Goal: Register for event/course

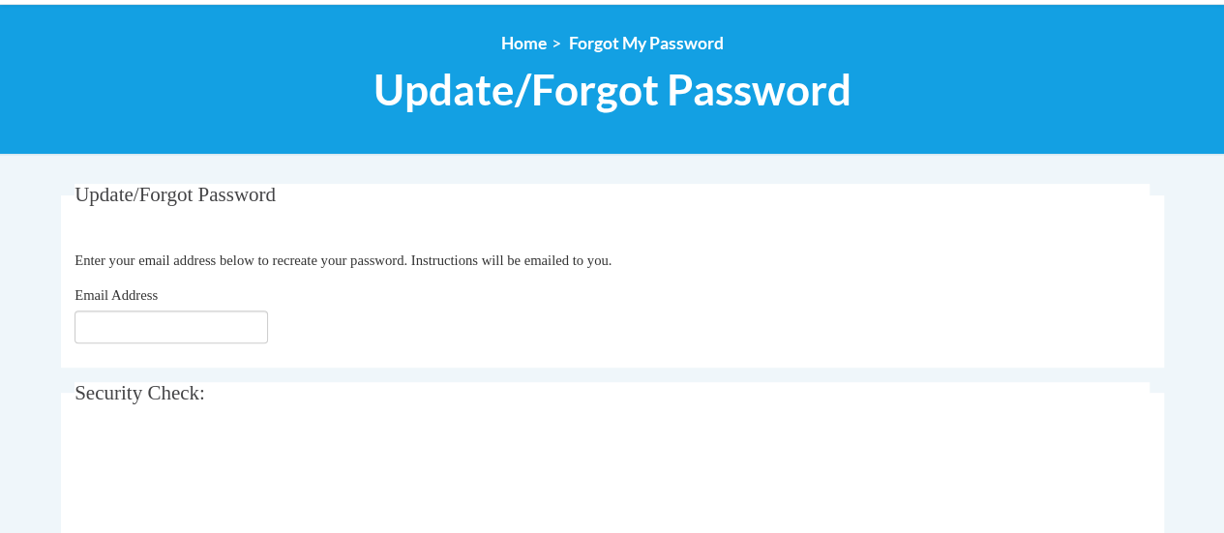
type input "[EMAIL_ADDRESS][DOMAIN_NAME]"
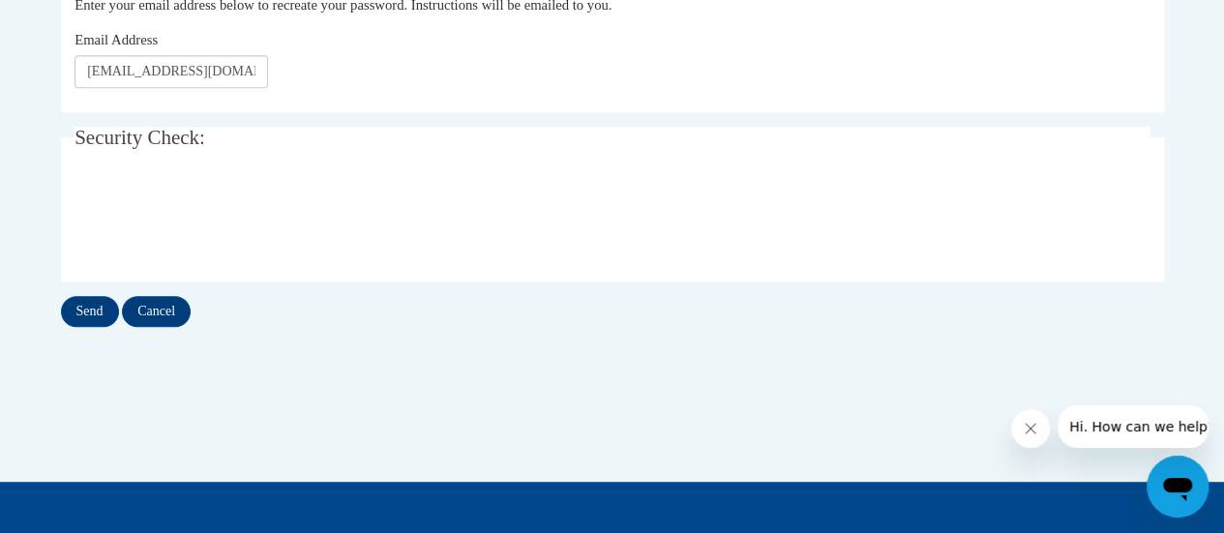
scroll to position [461, 0]
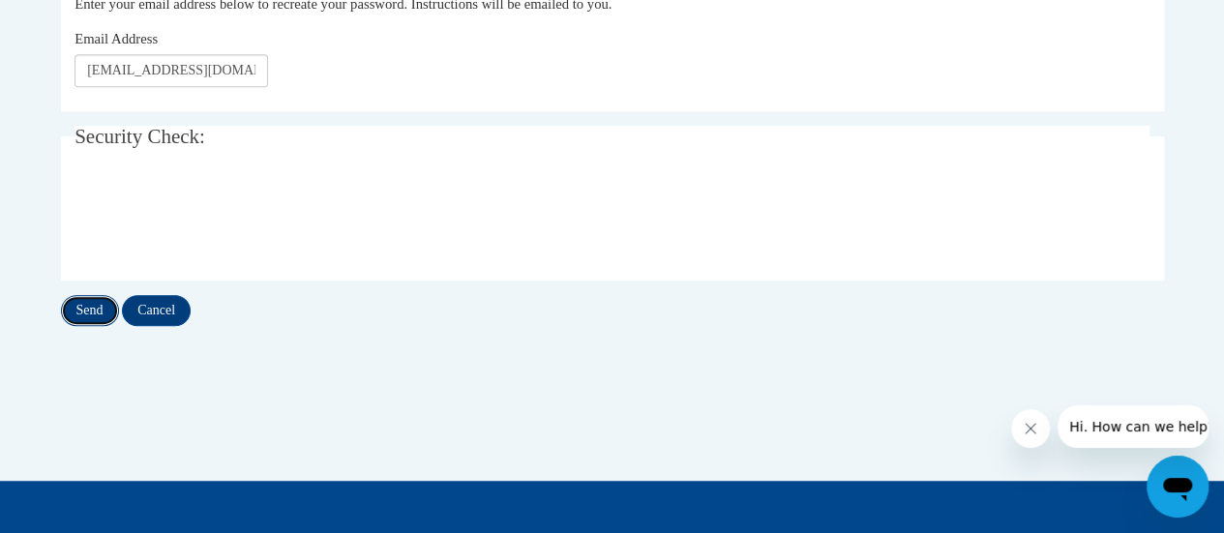
click at [103, 314] on input "Send" at bounding box center [90, 310] width 58 height 31
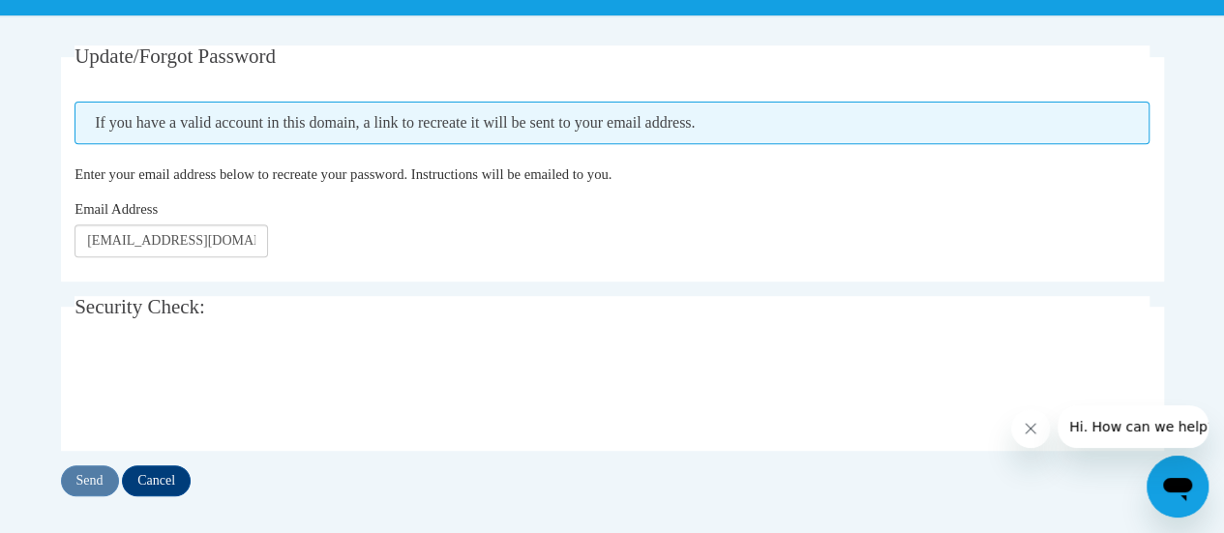
scroll to position [355, 0]
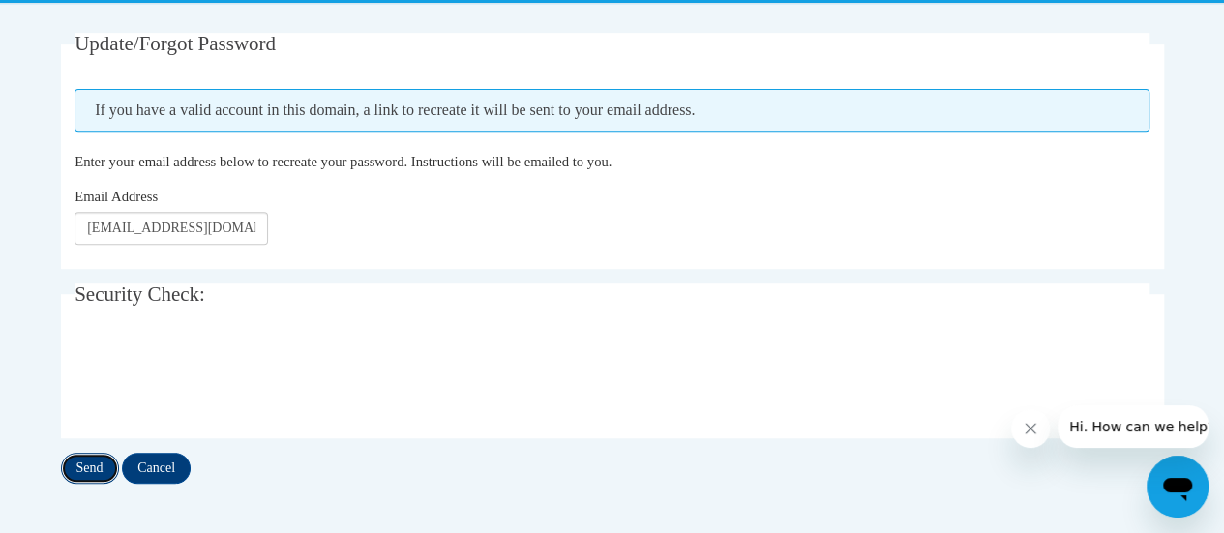
click at [81, 476] on input "Send" at bounding box center [90, 468] width 58 height 31
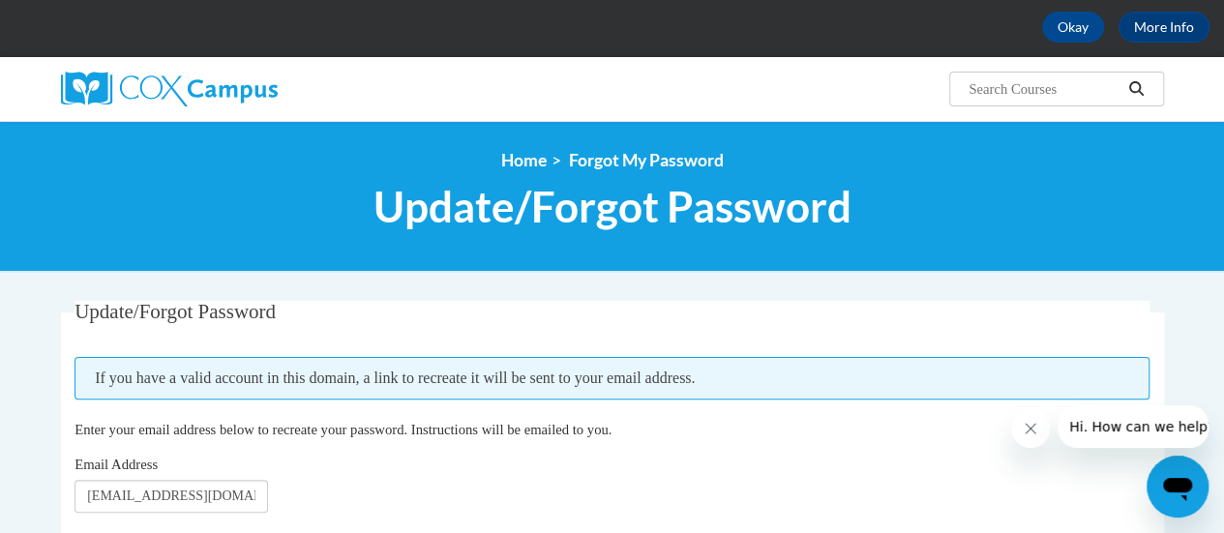
scroll to position [117, 0]
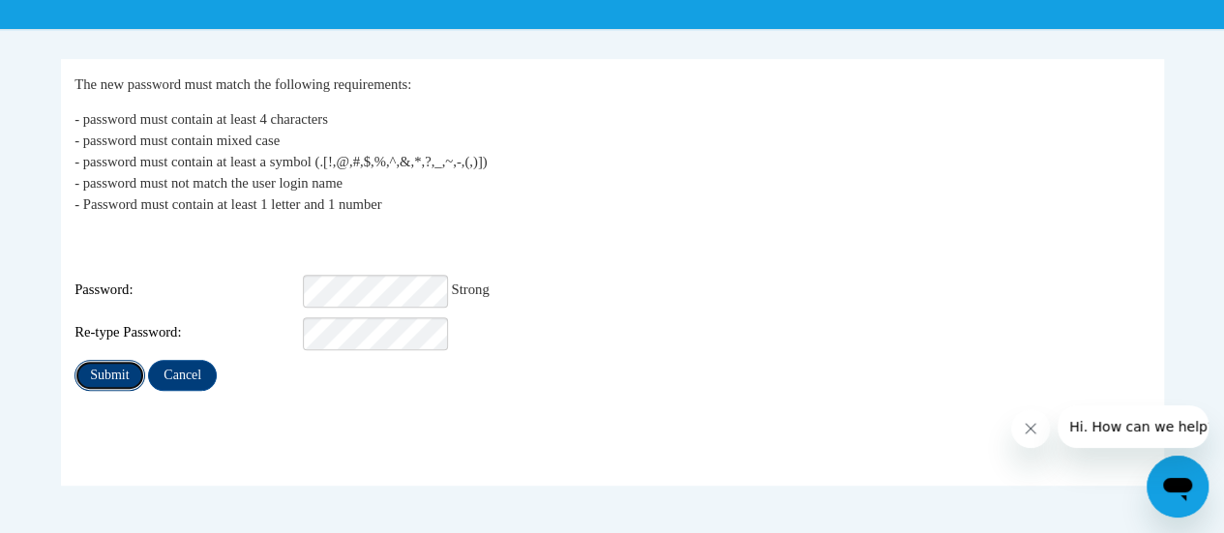
click at [108, 369] on input "Submit" at bounding box center [110, 375] width 70 height 31
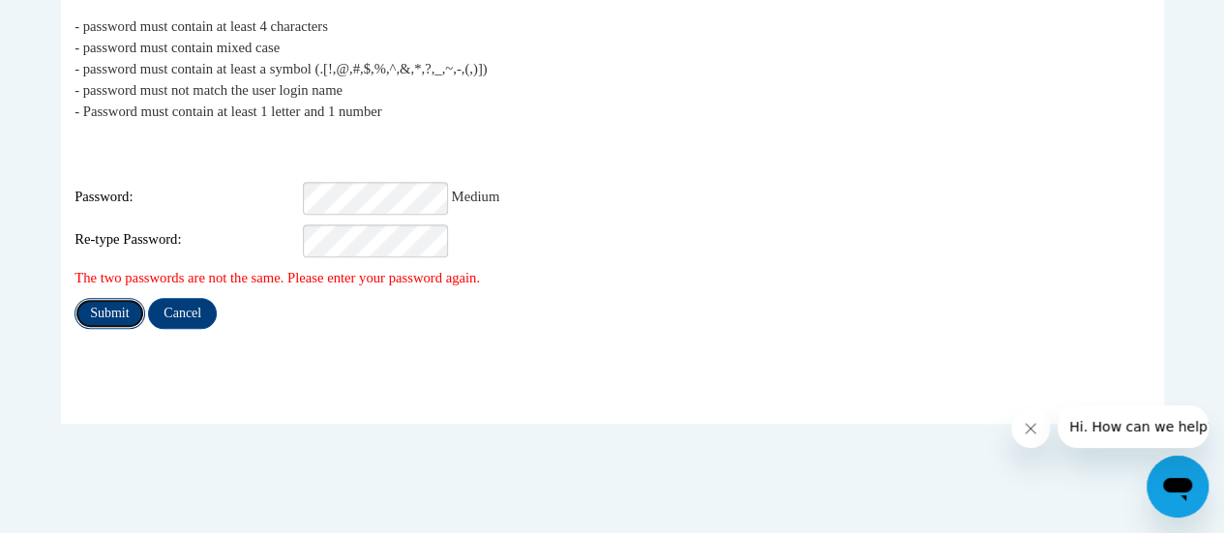
click at [120, 299] on input "Submit" at bounding box center [110, 313] width 70 height 31
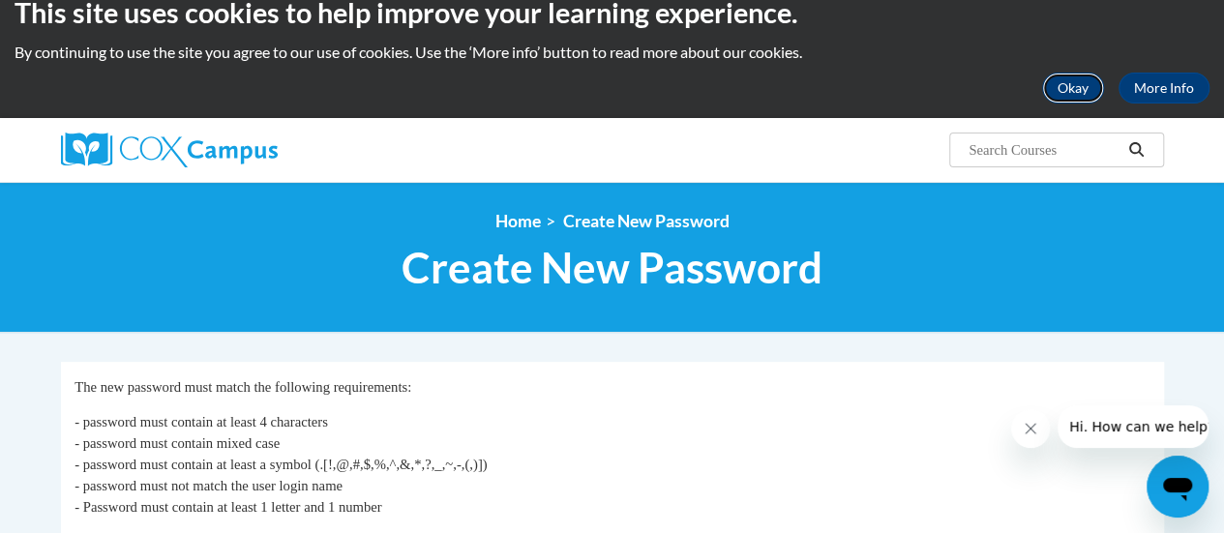
click at [1076, 86] on button "Okay" at bounding box center [1073, 88] width 62 height 31
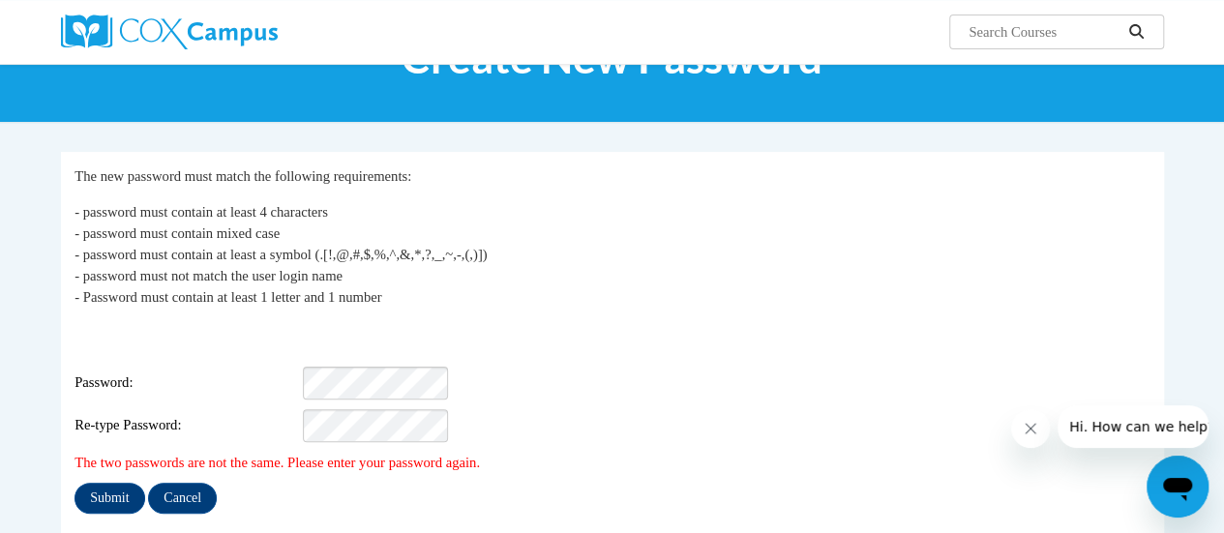
scroll to position [95, 0]
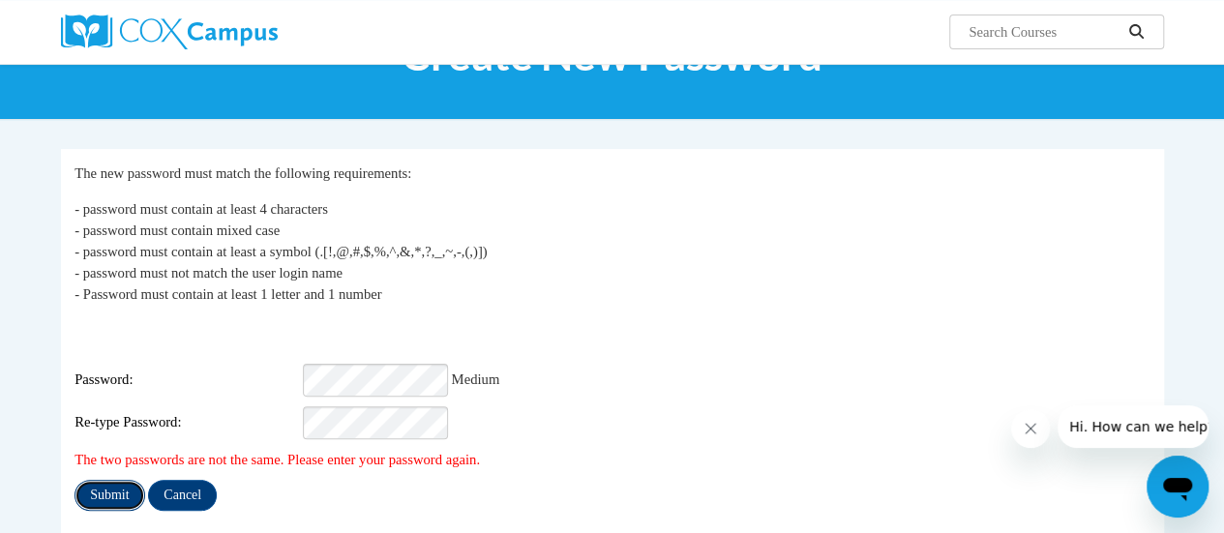
click at [122, 480] on input "Submit" at bounding box center [110, 495] width 70 height 31
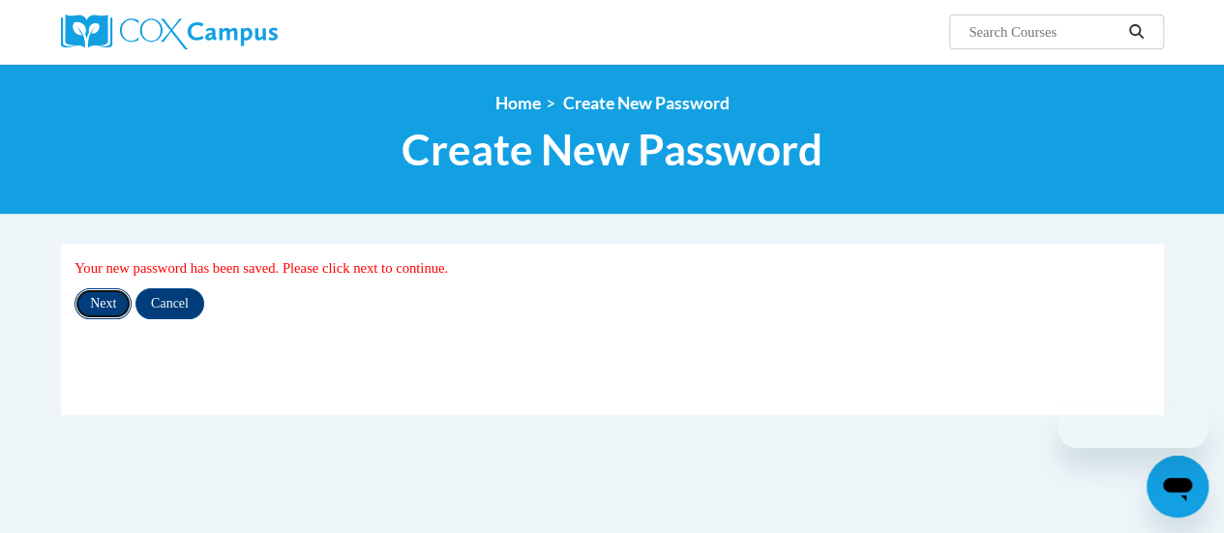
click at [97, 309] on input "Next" at bounding box center [103, 303] width 57 height 31
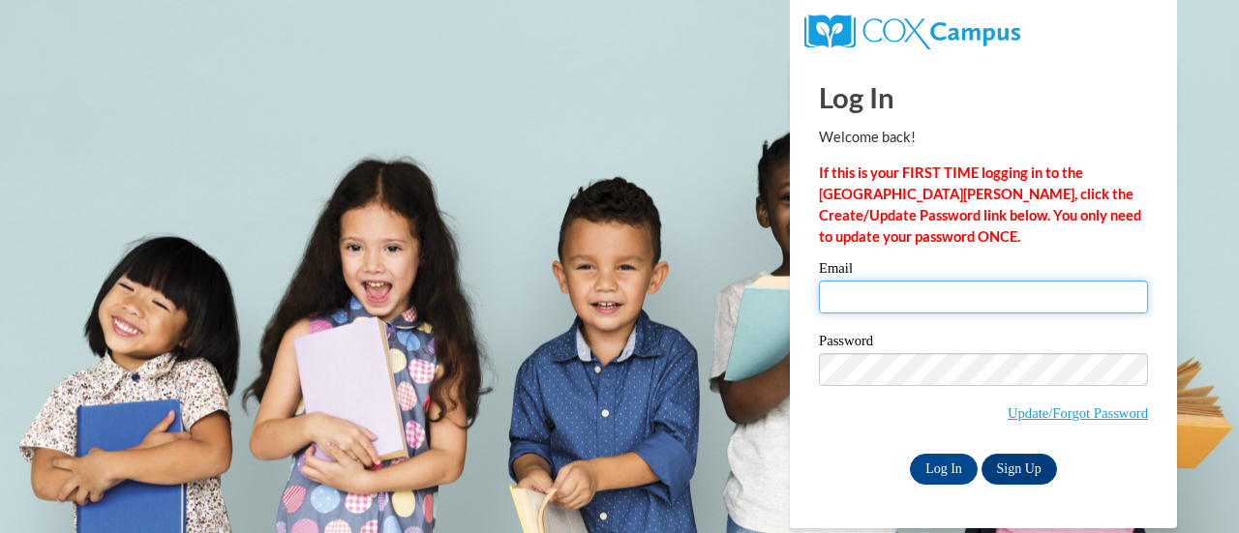
click at [873, 291] on input "Email" at bounding box center [983, 297] width 329 height 33
type input "[EMAIL_ADDRESS][DOMAIN_NAME]"
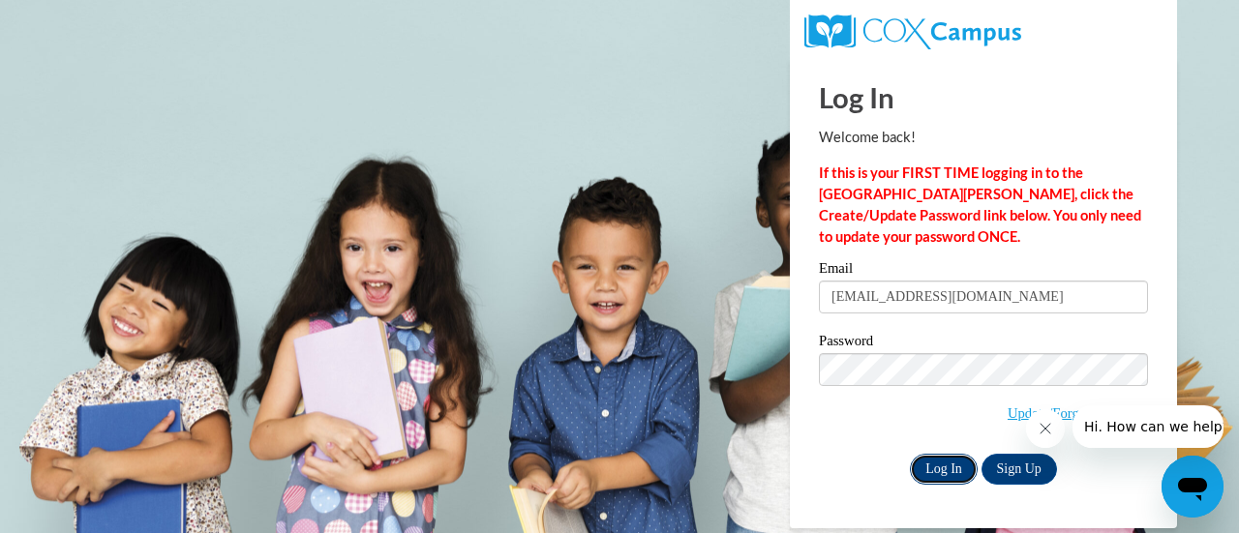
click at [936, 477] on input "Log In" at bounding box center [944, 469] width 68 height 31
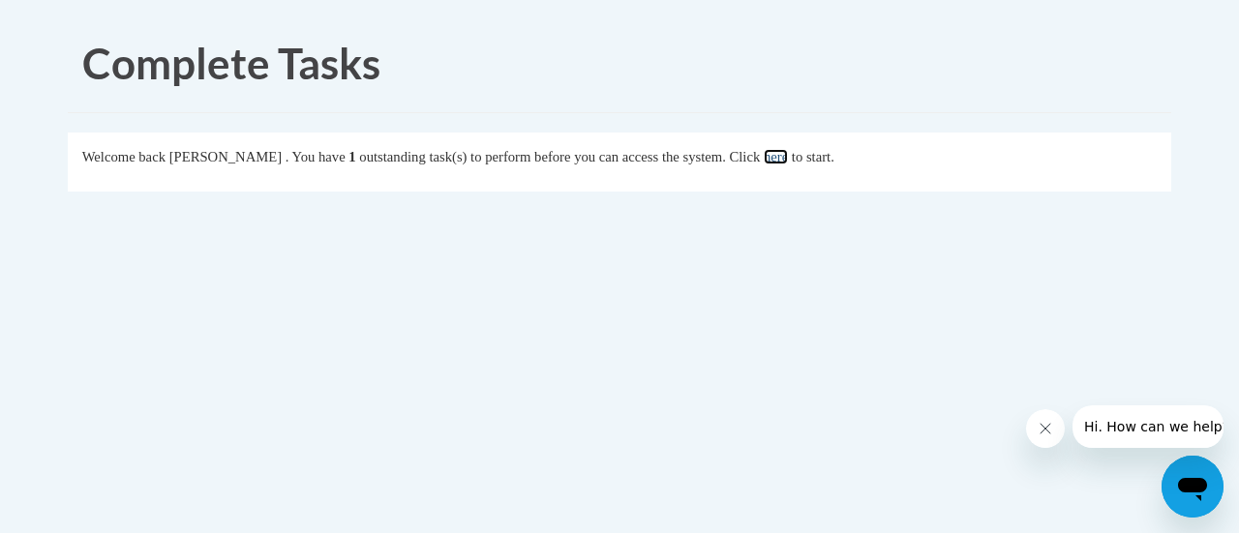
click at [788, 154] on link "here" at bounding box center [776, 156] width 24 height 15
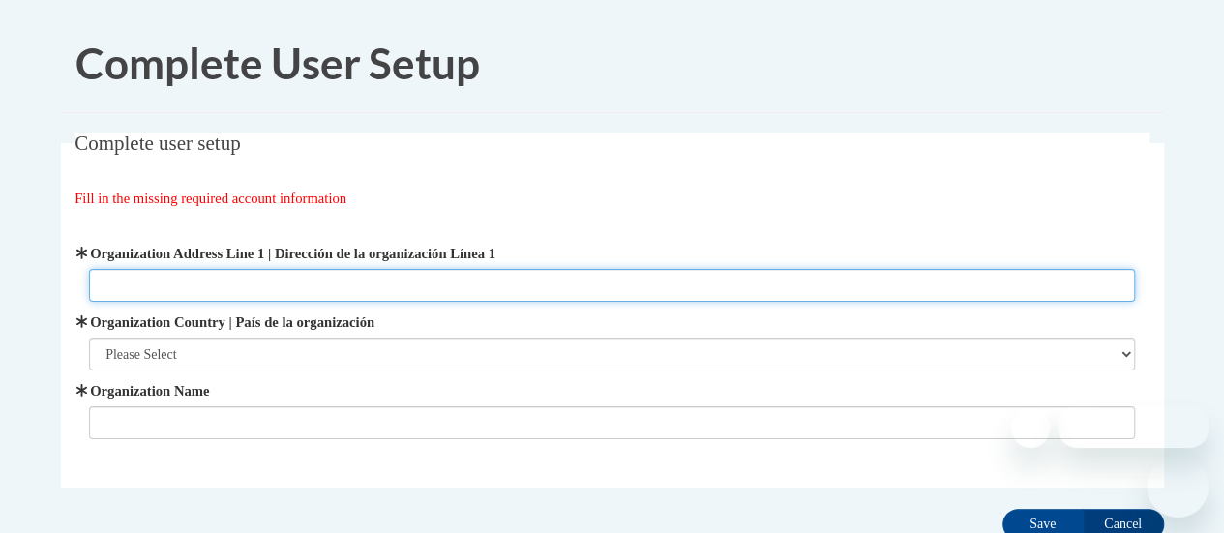
click at [425, 269] on input "Organization Address Line 1 | Dirección de la organización Línea 1" at bounding box center [612, 285] width 1046 height 33
type input "2420 kentucky street"
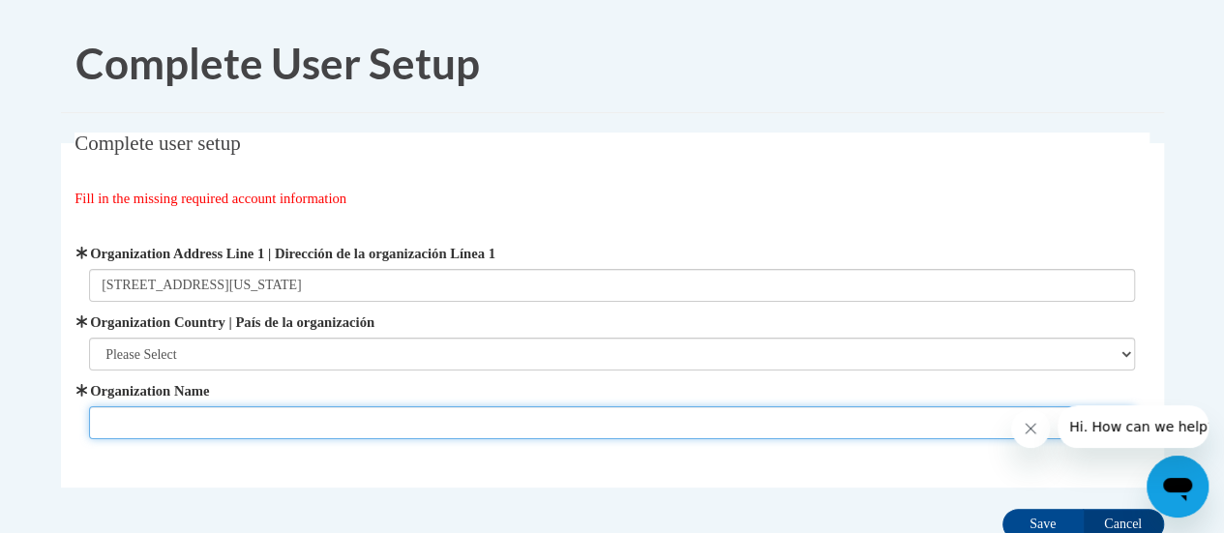
type input "Racine Unified School District/SC Johnson Elementary"
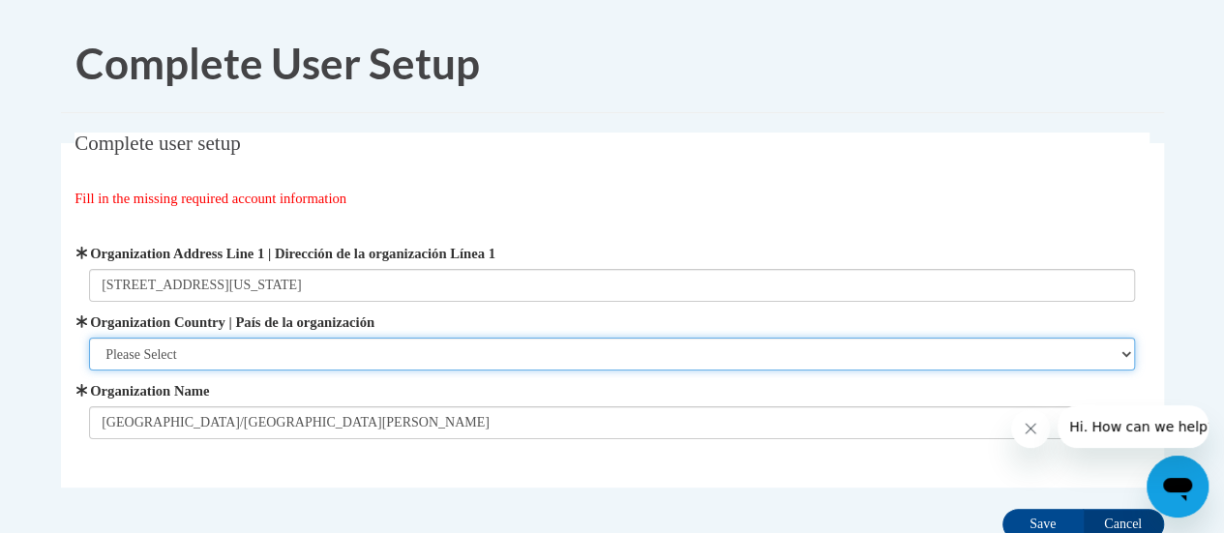
click at [377, 344] on select "Please Select United States | Estados Unidos Outside of the United States | Fue…" at bounding box center [612, 354] width 1046 height 33
select select "ad49bcad-a171-4b2e-b99c-48b446064914"
click at [89, 338] on select "Please Select United States | Estados Unidos Outside of the United States | Fue…" at bounding box center [612, 354] width 1046 height 33
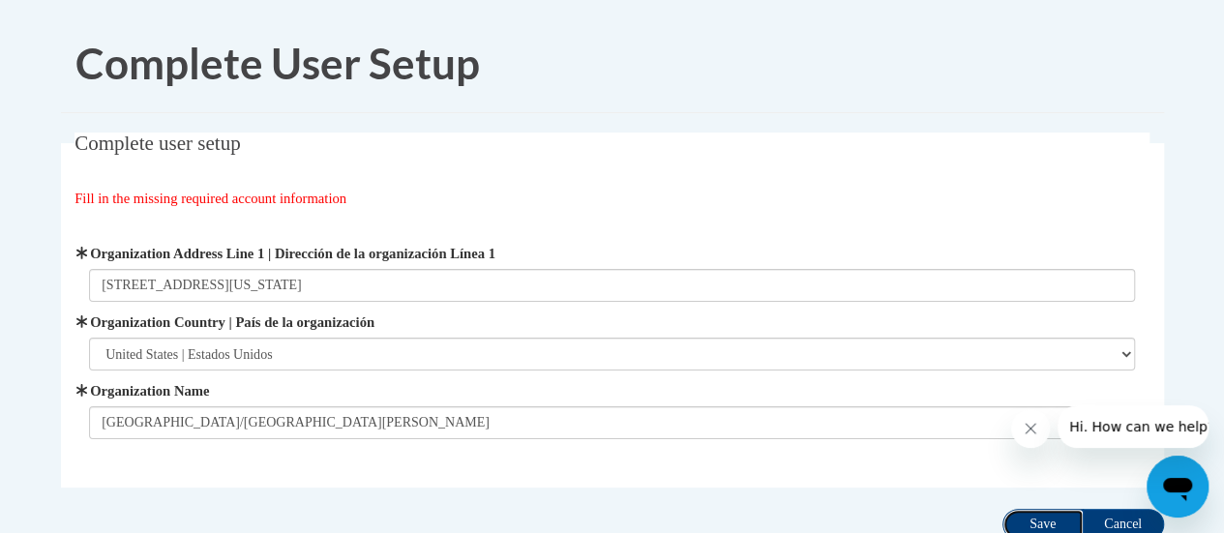
click at [1029, 517] on input "Save" at bounding box center [1043, 524] width 81 height 31
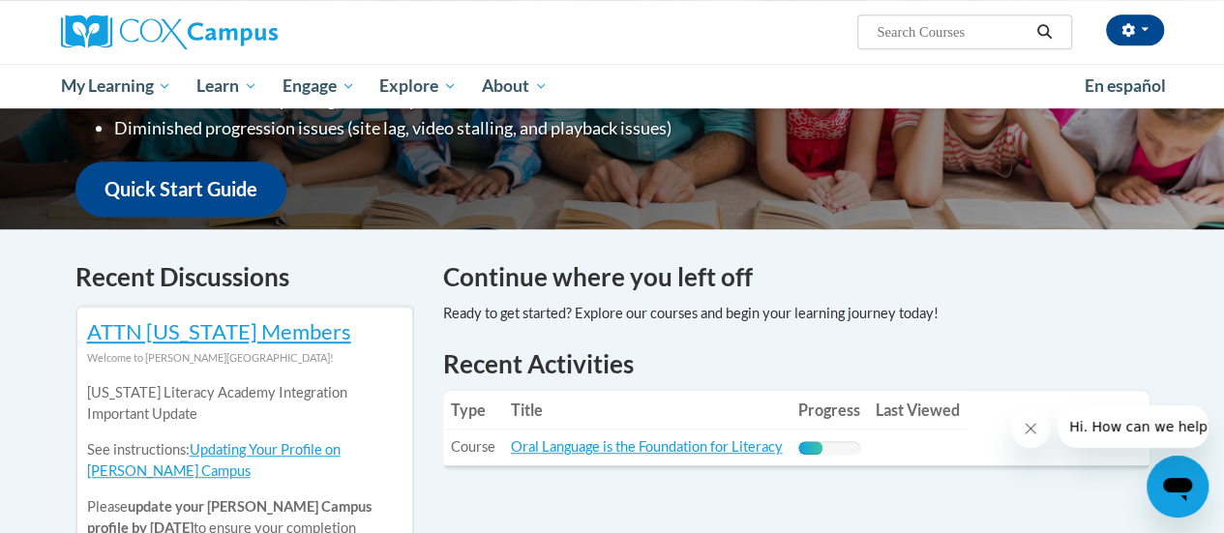
scroll to position [464, 0]
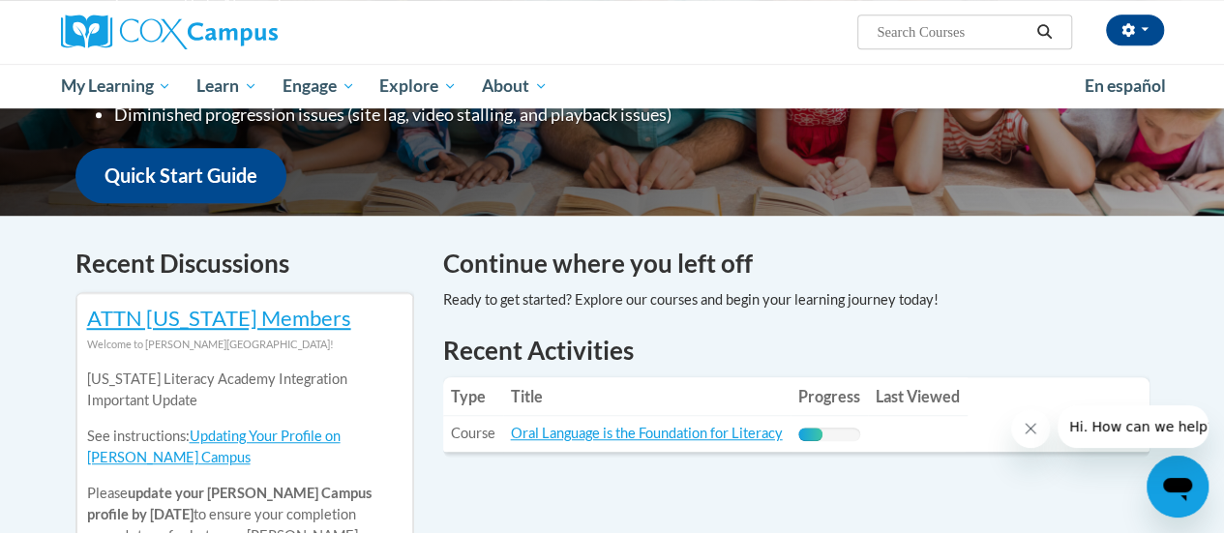
click at [1038, 434] on icon "Close message from company" at bounding box center [1030, 428] width 15 height 15
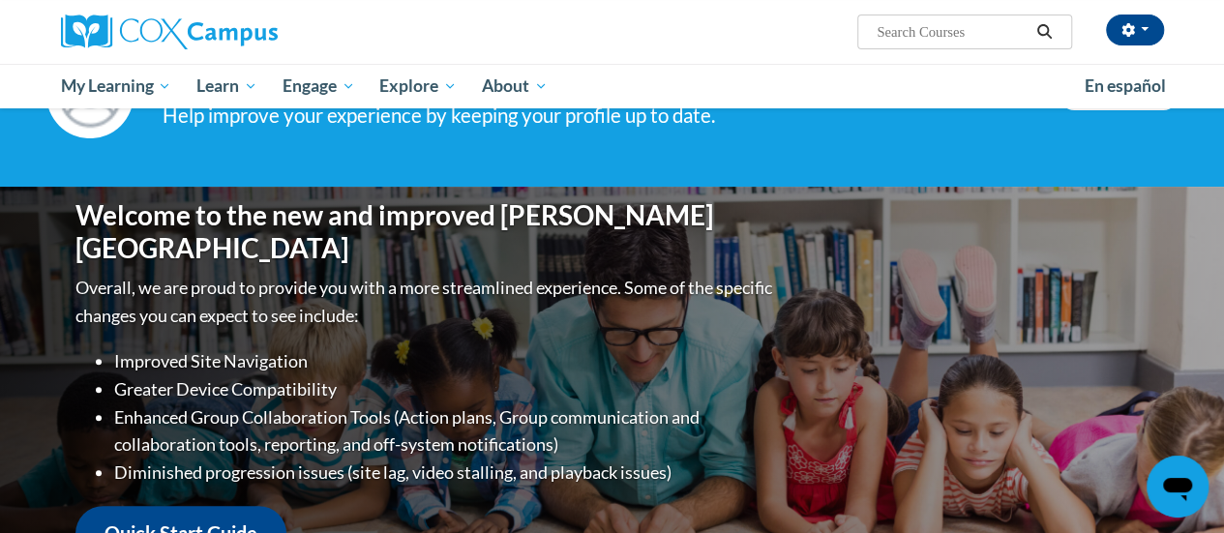
scroll to position [96, 0]
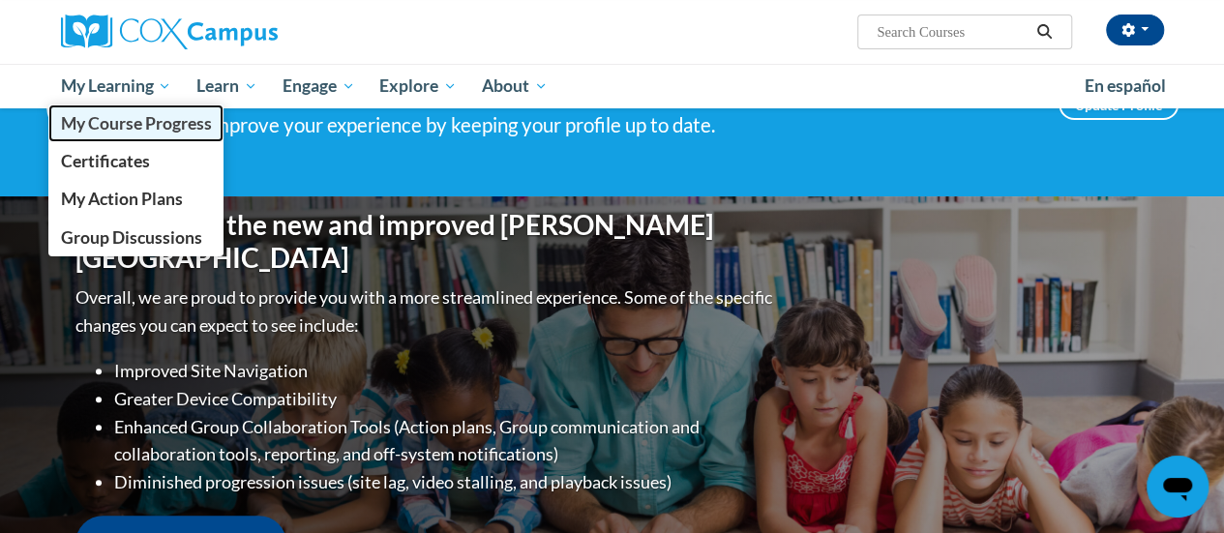
click at [176, 127] on span "My Course Progress" at bounding box center [135, 123] width 151 height 20
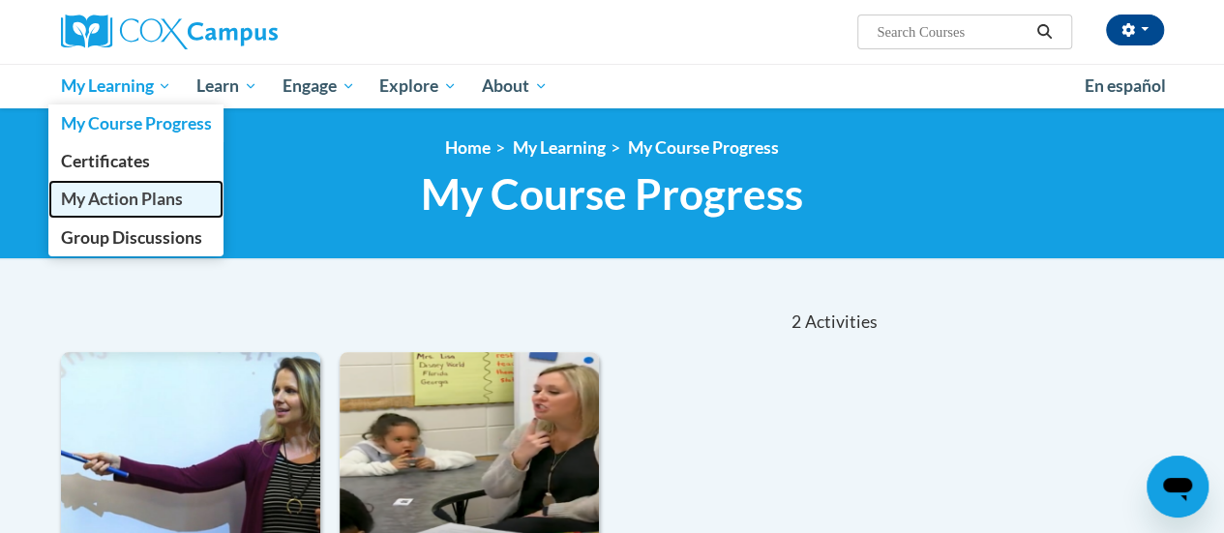
click at [130, 202] on span "My Action Plans" at bounding box center [121, 199] width 122 height 20
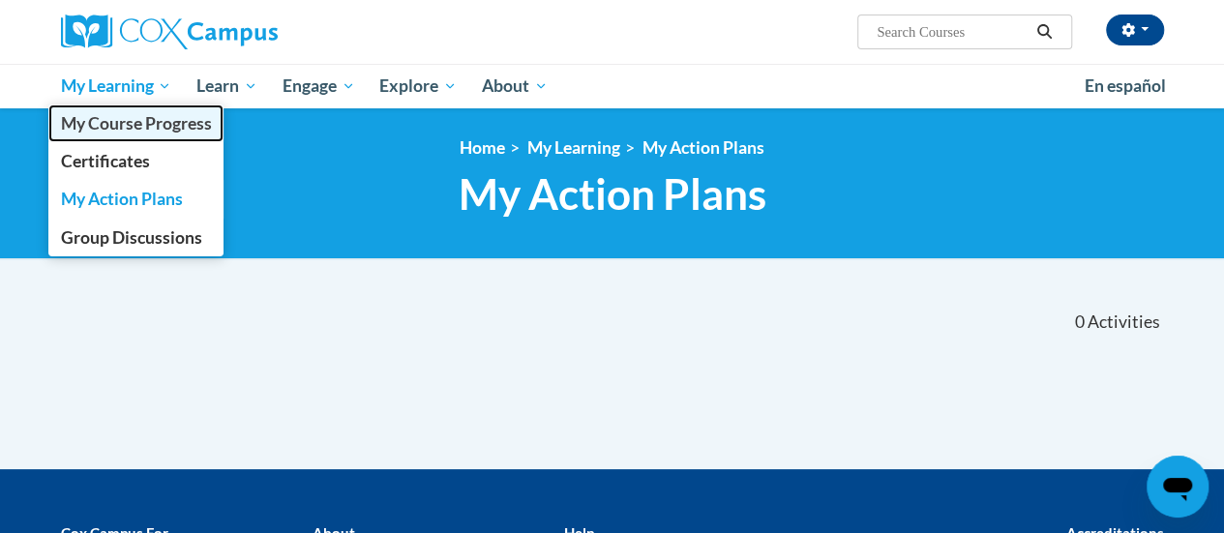
click at [142, 126] on span "My Course Progress" at bounding box center [135, 123] width 151 height 20
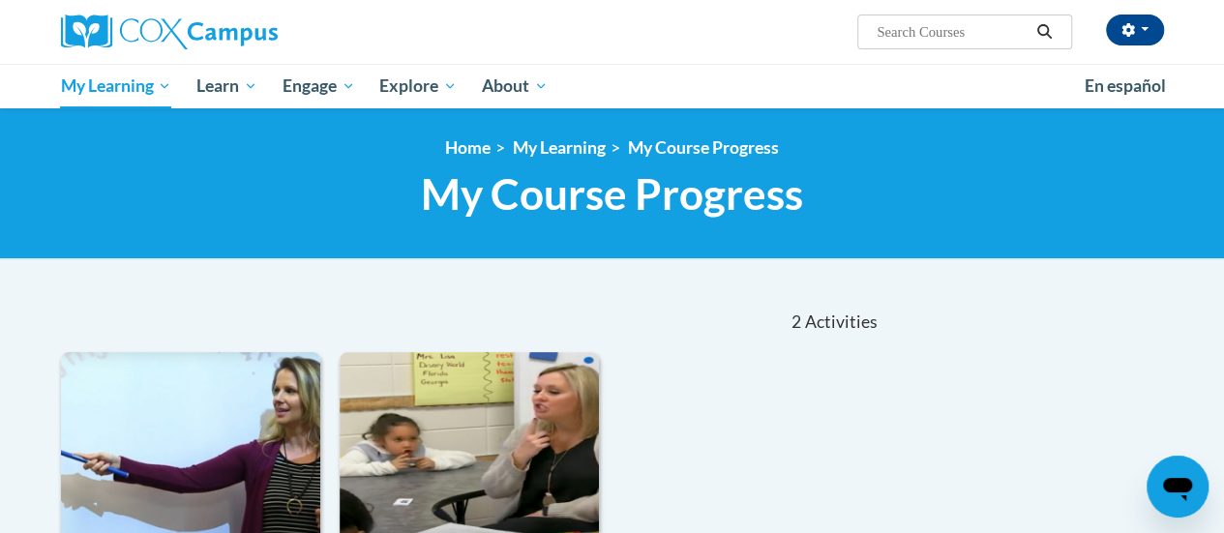
click at [899, 13] on div "daisy sotelo (America/Chicago UTC-05:00) My Profile Inbox My Transcripts Log Ou…" at bounding box center [801, 24] width 755 height 49
click at [906, 32] on input "Search..." at bounding box center [952, 31] width 155 height 23
type input "reading comprehension"
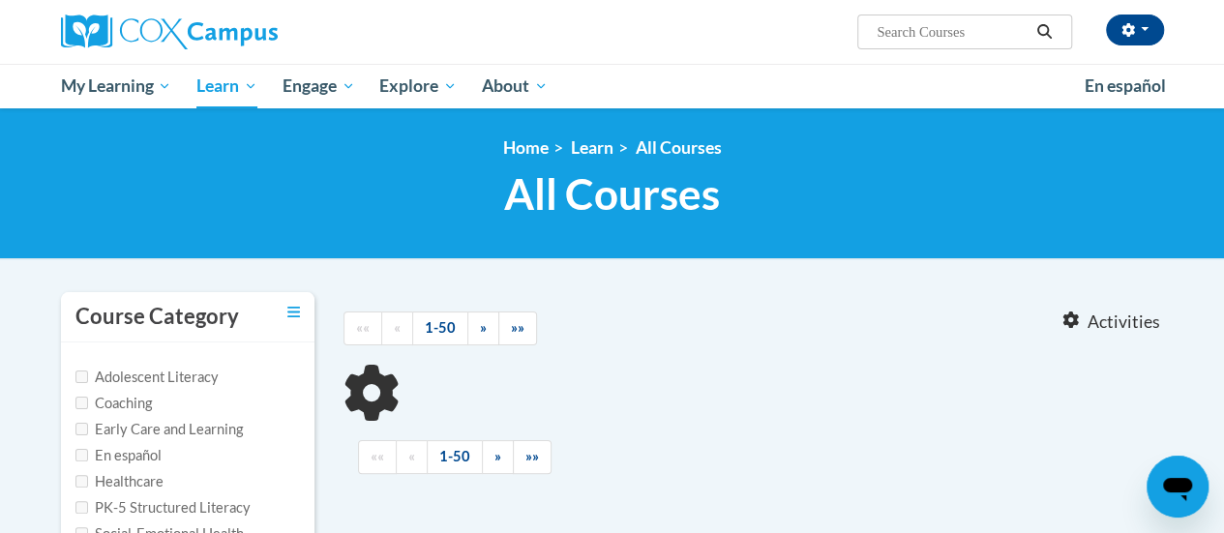
type input "reading comprehension"
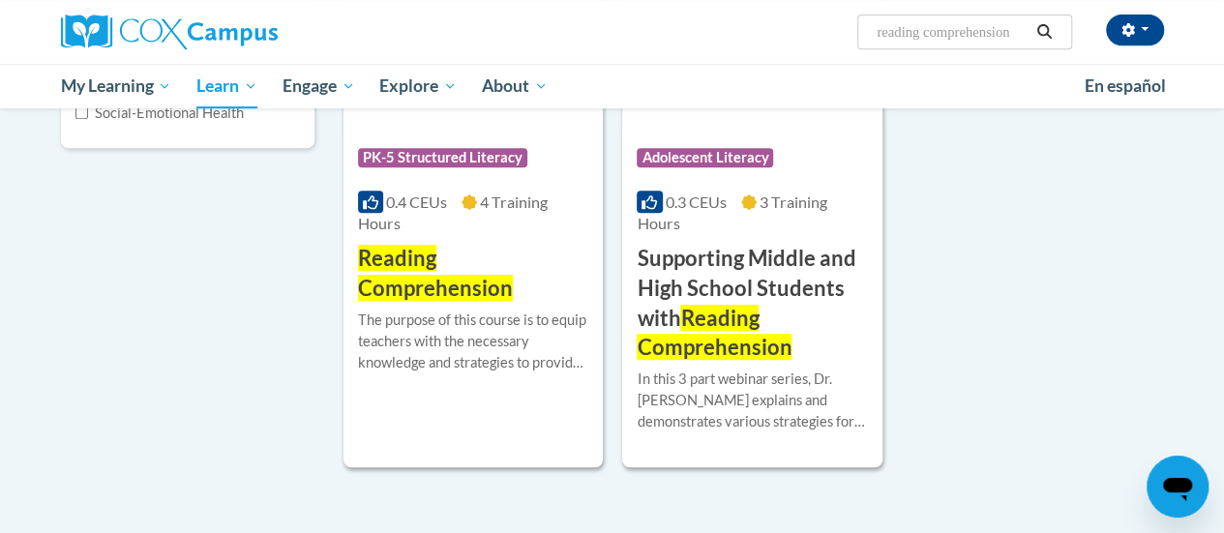
scroll to position [424, 0]
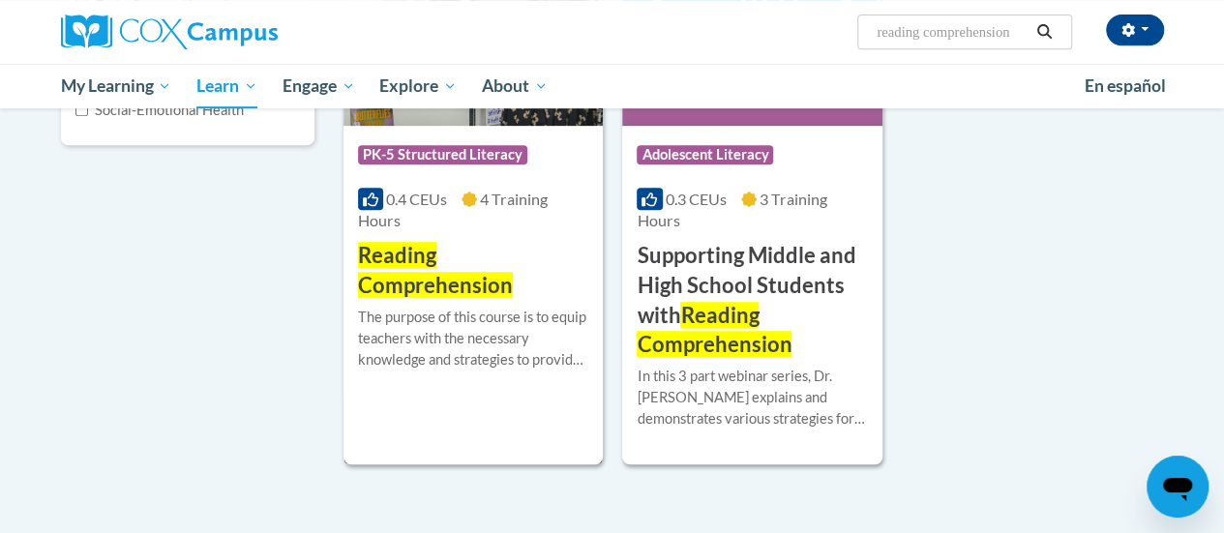
click at [432, 301] on div "More Info Enroll The purpose of this course is to equip teachers with the neces…" at bounding box center [473, 350] width 259 height 99
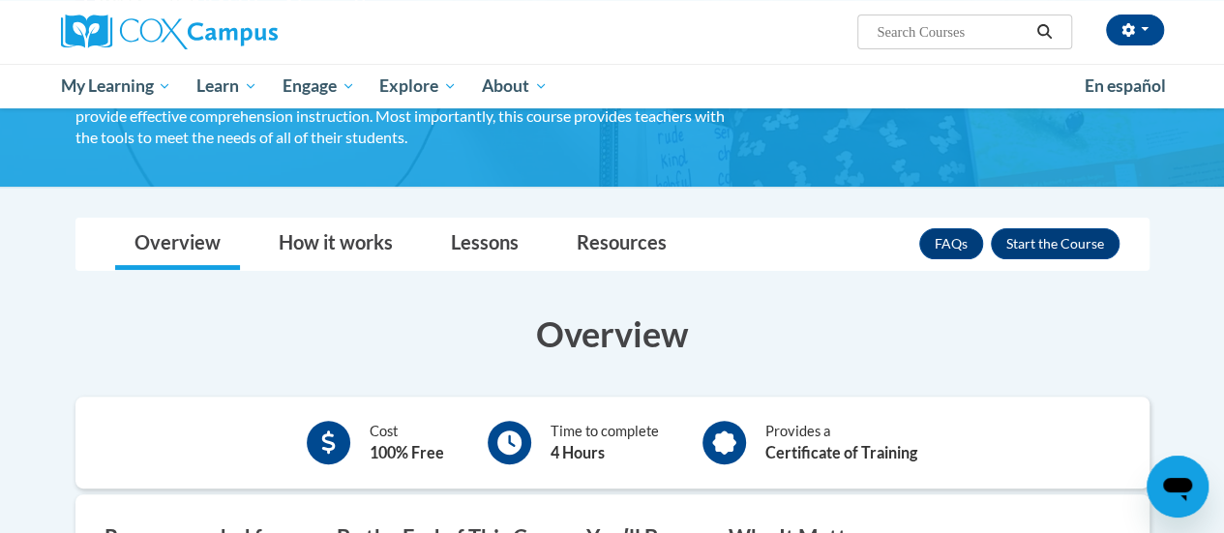
scroll to position [175, 0]
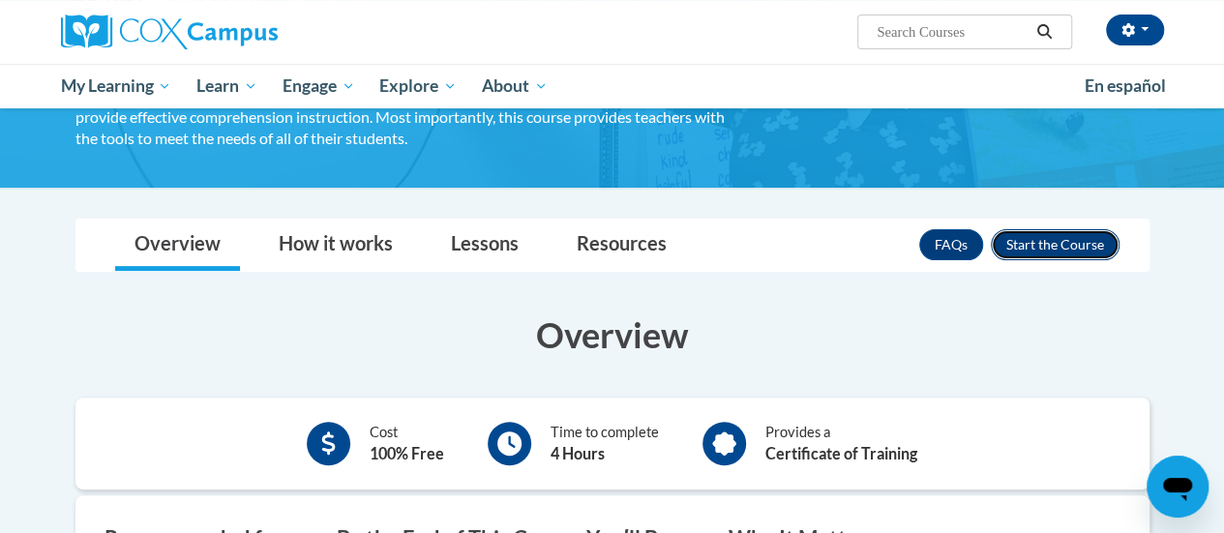
click at [1078, 242] on button "Enroll" at bounding box center [1055, 244] width 129 height 31
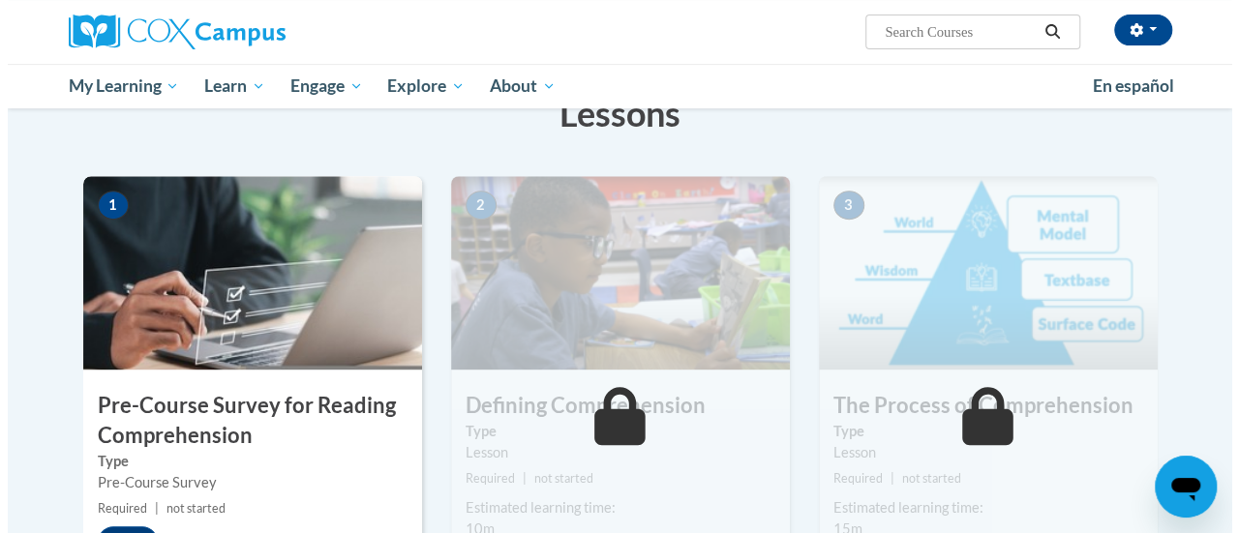
scroll to position [362, 0]
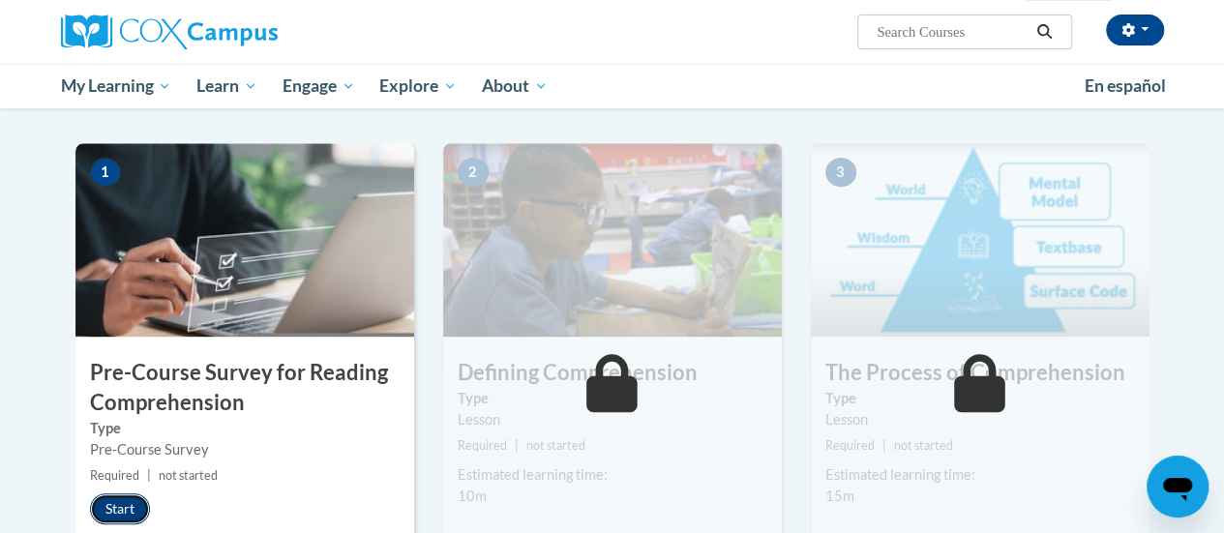
click at [137, 504] on button "Start" at bounding box center [120, 509] width 60 height 31
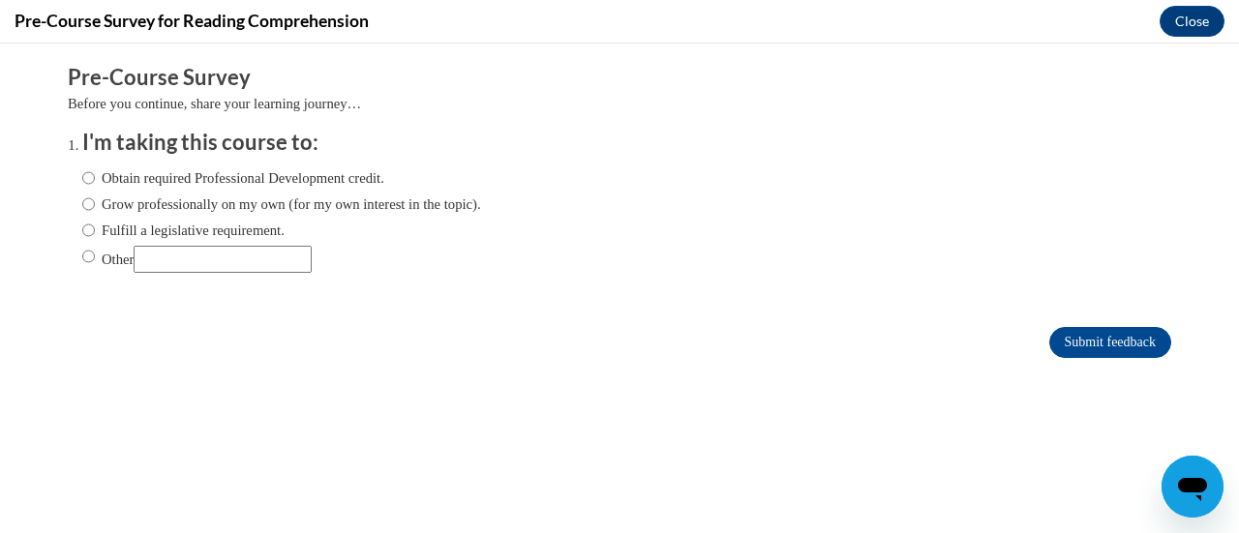
scroll to position [0, 0]
click at [82, 181] on input "Obtain required Professional Development credit." at bounding box center [88, 177] width 13 height 21
radio input "true"
click at [1113, 328] on input "Submit feedback" at bounding box center [1110, 342] width 122 height 31
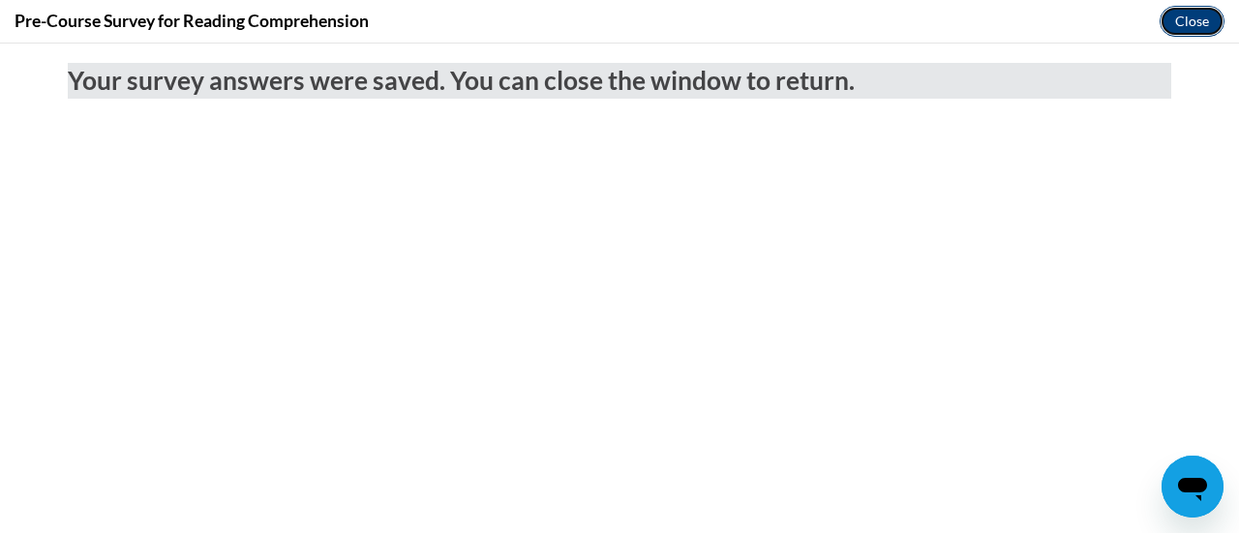
click at [1204, 22] on button "Close" at bounding box center [1191, 21] width 65 height 31
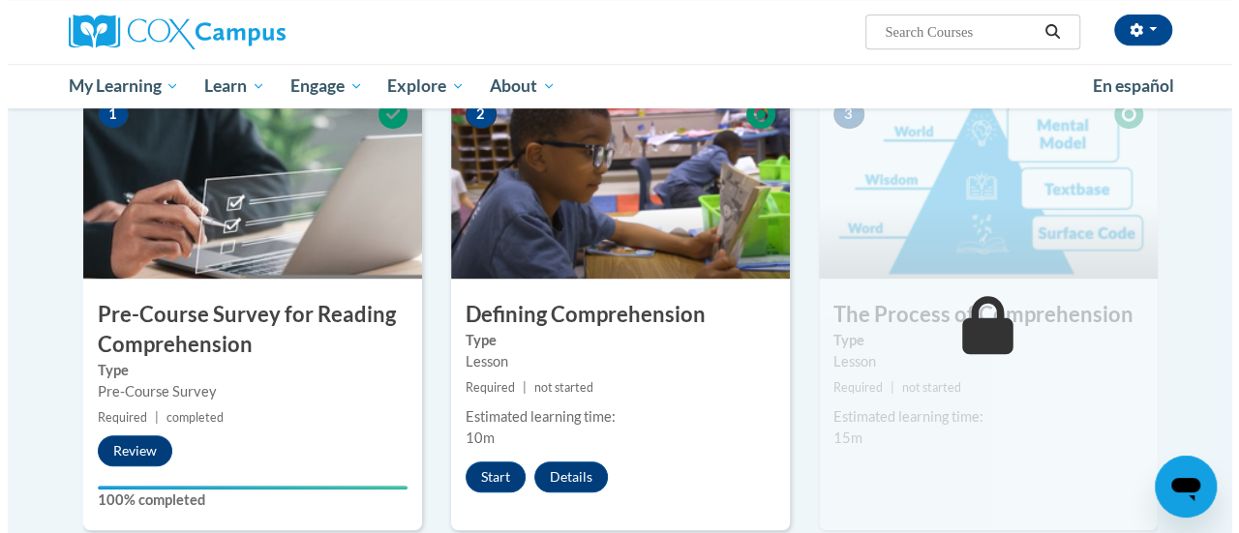
scroll to position [433, 0]
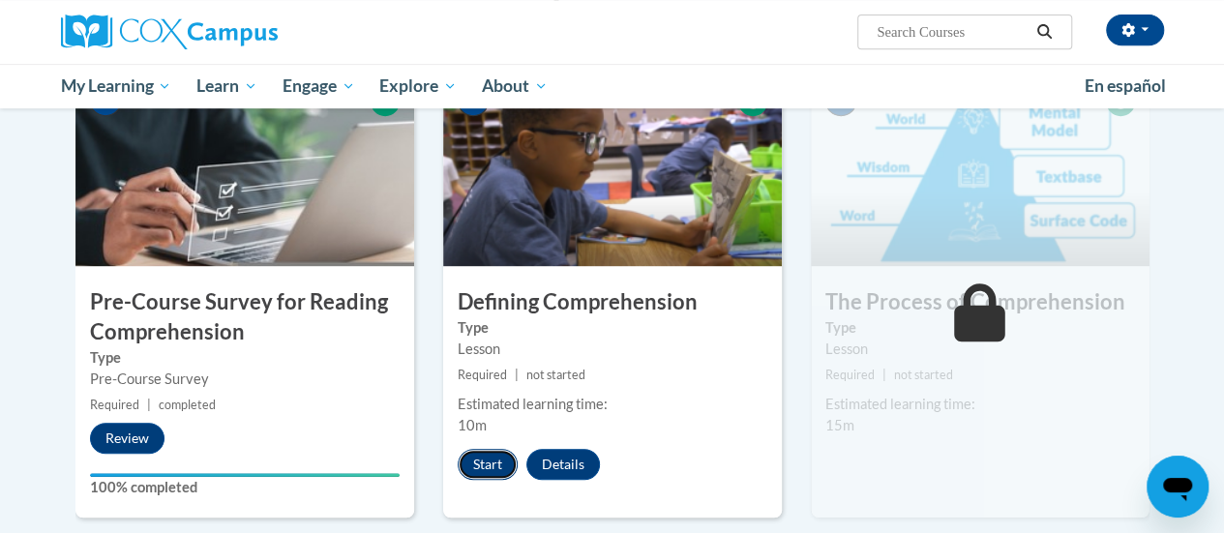
click at [483, 463] on button "Start" at bounding box center [488, 464] width 60 height 31
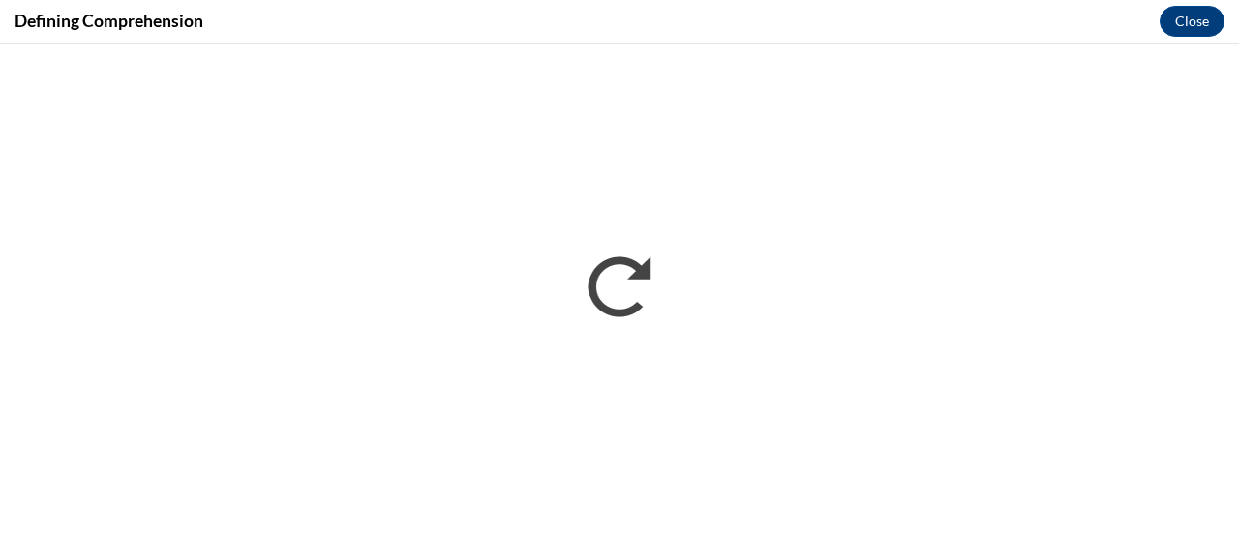
scroll to position [0, 0]
click at [1185, 33] on button "Close" at bounding box center [1191, 21] width 65 height 31
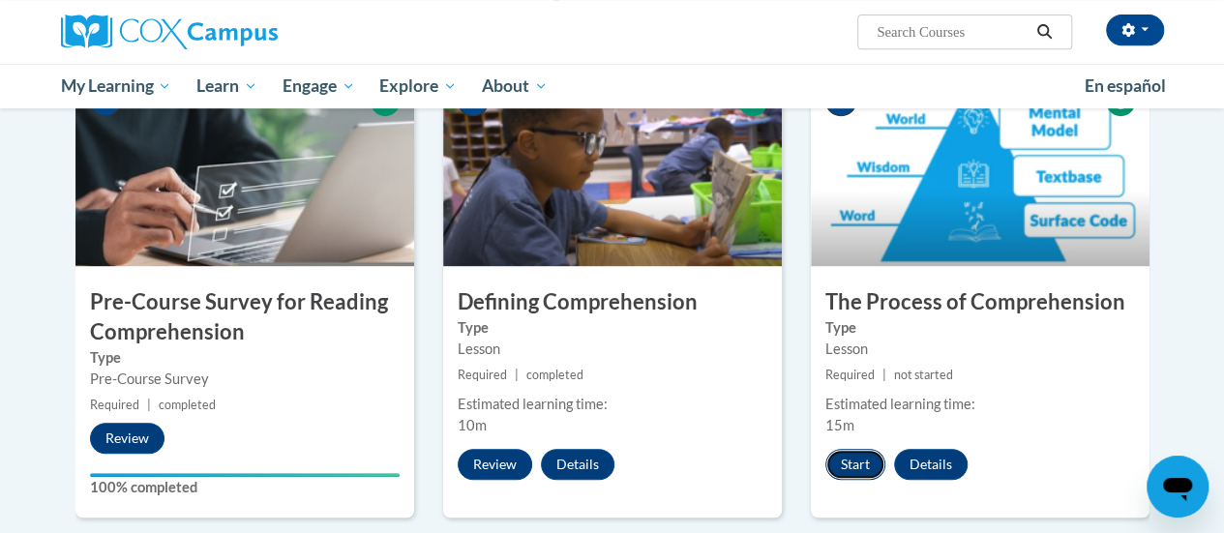
click at [858, 469] on button "Start" at bounding box center [856, 464] width 60 height 31
